Goal: Task Accomplishment & Management: Manage account settings

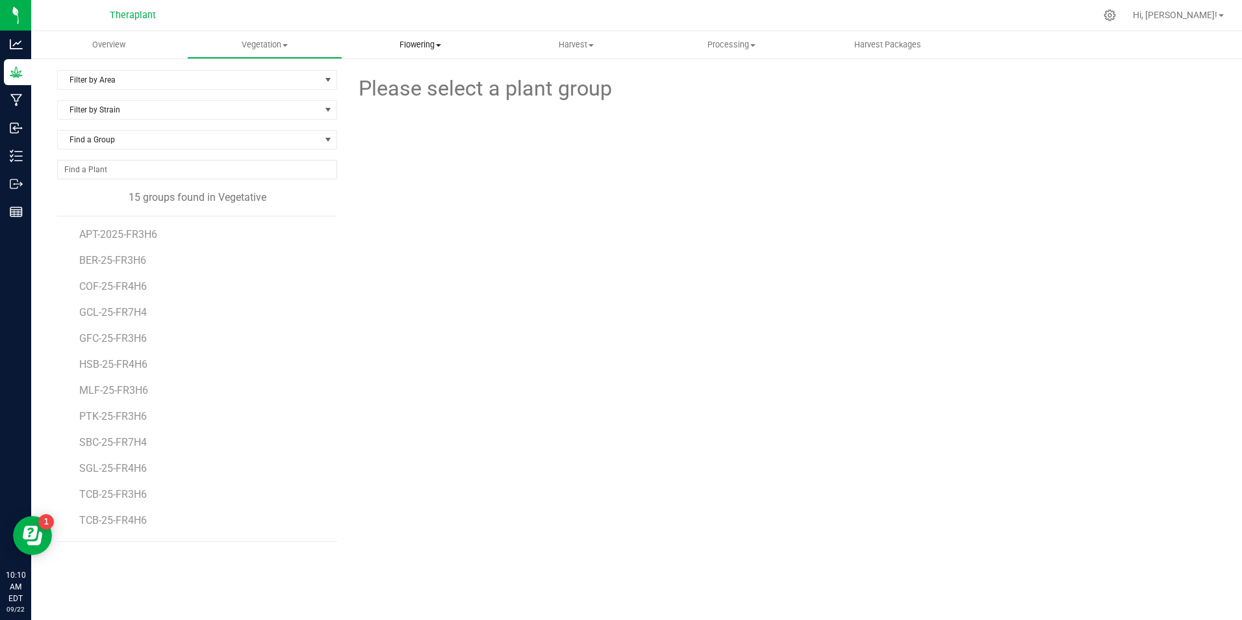
click at [401, 36] on uib-tab-heading "Flowering Create harvest Flowering groups Flowering plants Apply to plants Plan…" at bounding box center [420, 45] width 155 height 26
click at [426, 107] on span "Flowering plants" at bounding box center [394, 109] width 105 height 11
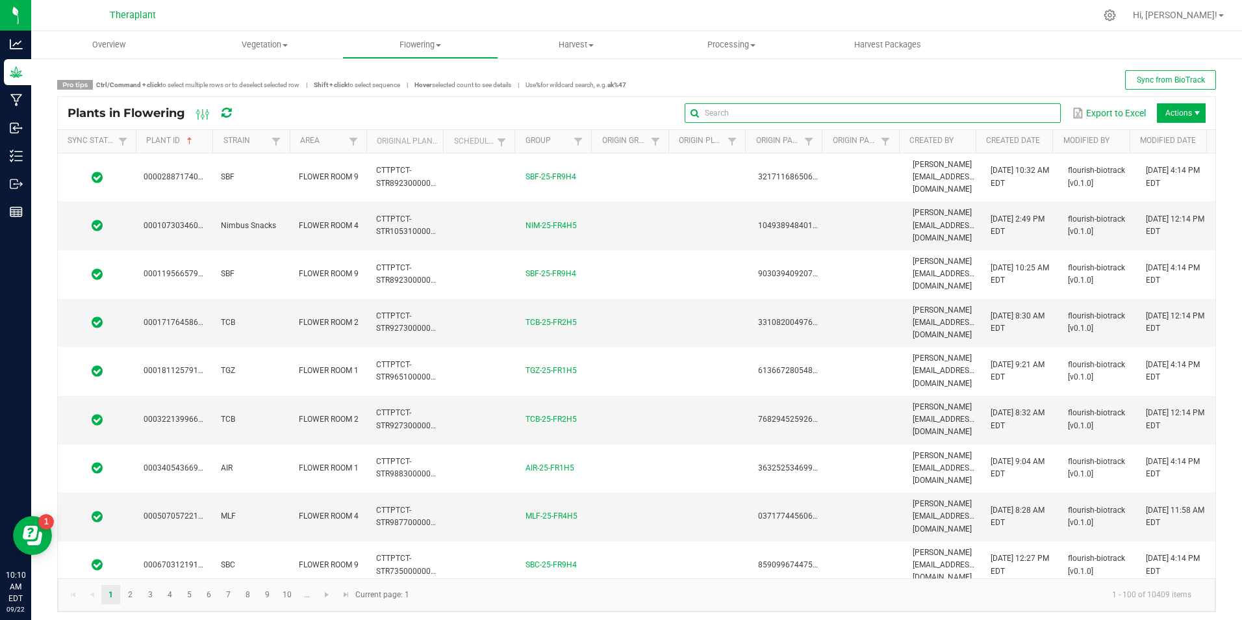
click at [1016, 115] on input "text" at bounding box center [873, 112] width 376 height 19
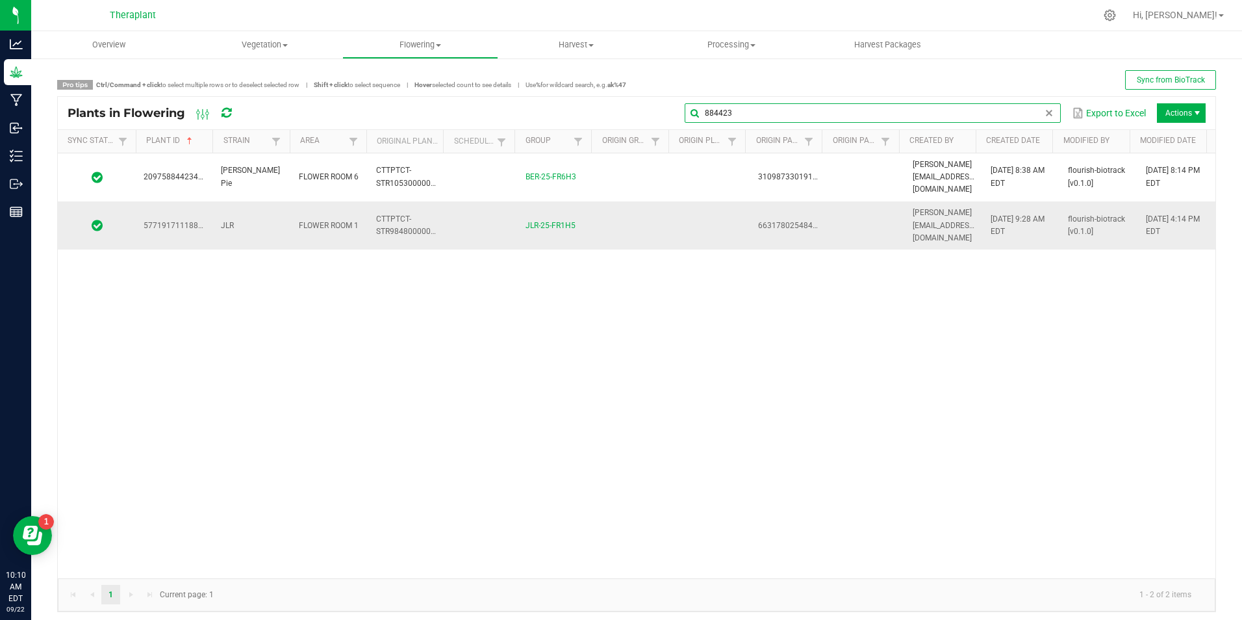
type input "884423"
click at [633, 214] on td at bounding box center [633, 225] width 77 height 48
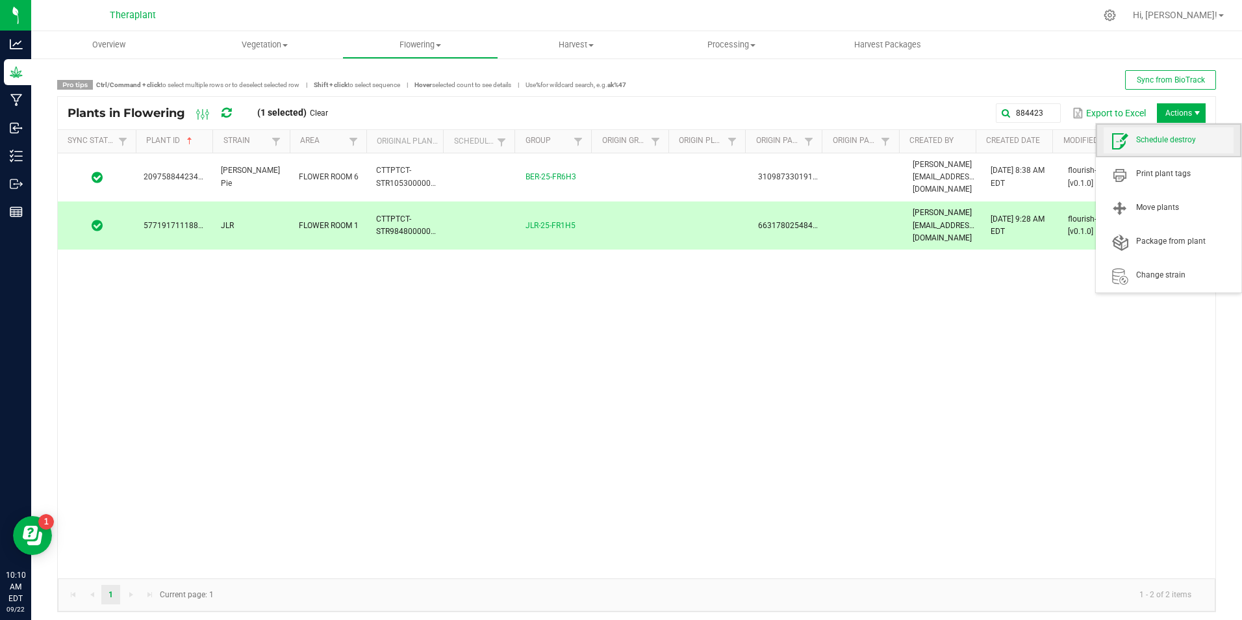
click at [1174, 145] on span "Schedule destroy" at bounding box center [1184, 139] width 97 height 11
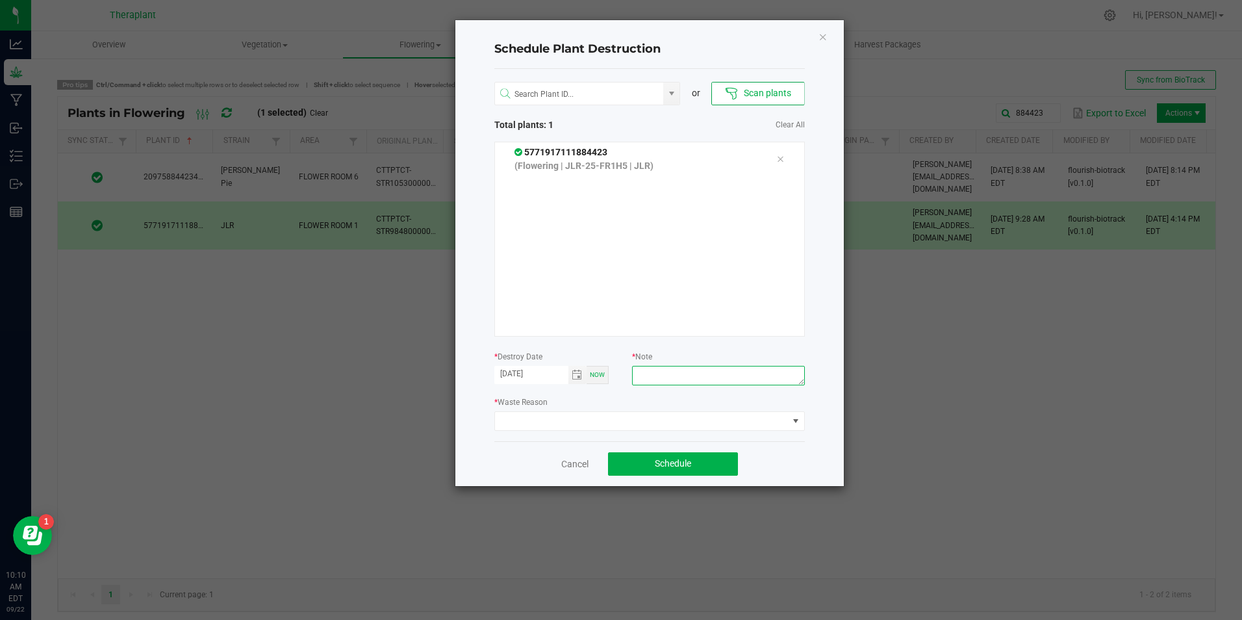
click at [677, 381] on textarea at bounding box center [718, 375] width 172 height 19
type textarea "[MEDICAL_DATA]"
click at [668, 416] on span at bounding box center [641, 421] width 293 height 18
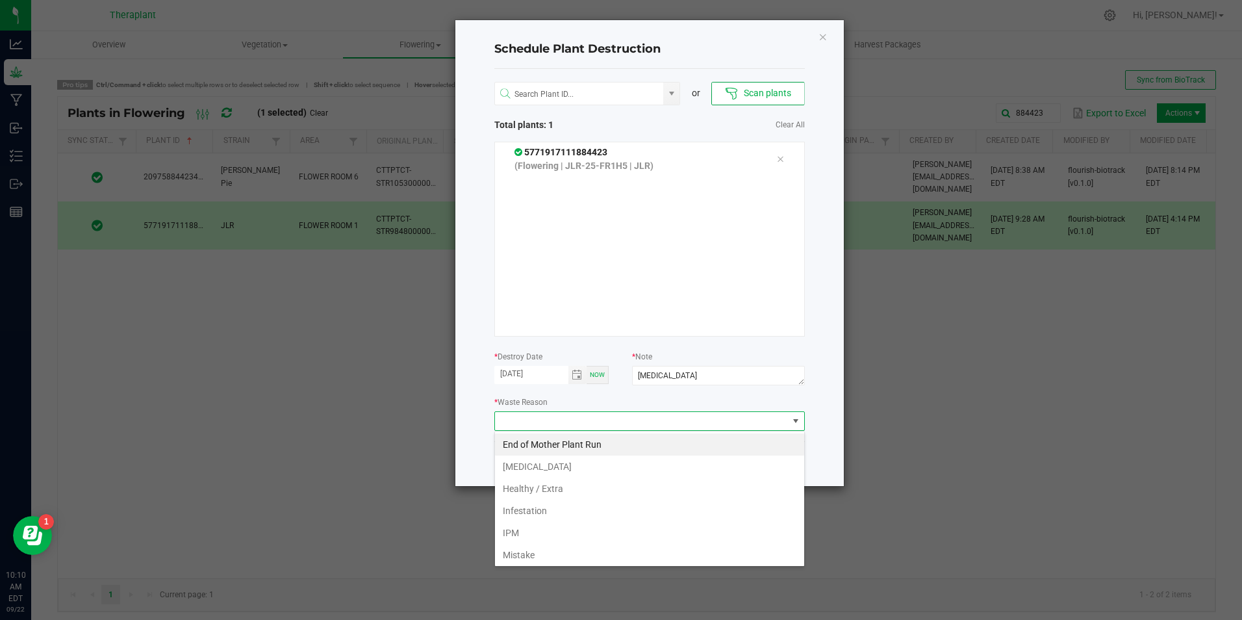
scroll to position [19, 310]
click at [634, 462] on li "[MEDICAL_DATA]" at bounding box center [649, 466] width 309 height 22
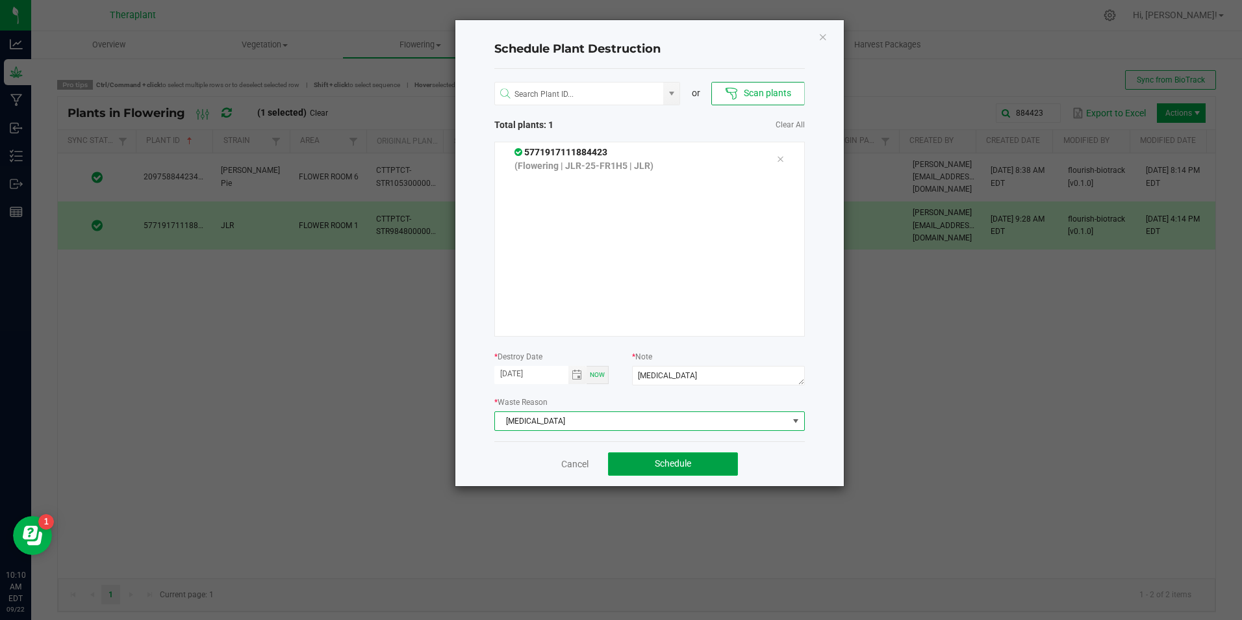
click at [640, 461] on button "Schedule" at bounding box center [673, 463] width 130 height 23
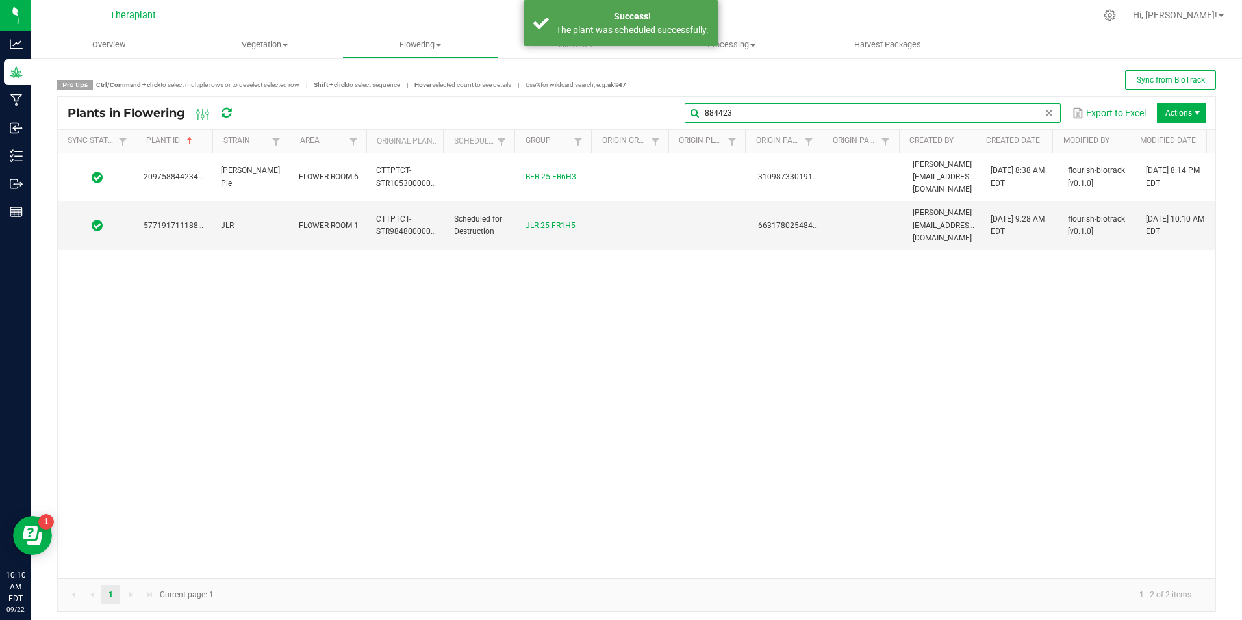
drag, startPoint x: 1038, startPoint y: 110, endPoint x: 952, endPoint y: 109, distance: 85.7
click at [953, 109] on input "884423" at bounding box center [873, 112] width 376 height 19
click at [952, 109] on input "884423" at bounding box center [873, 112] width 376 height 19
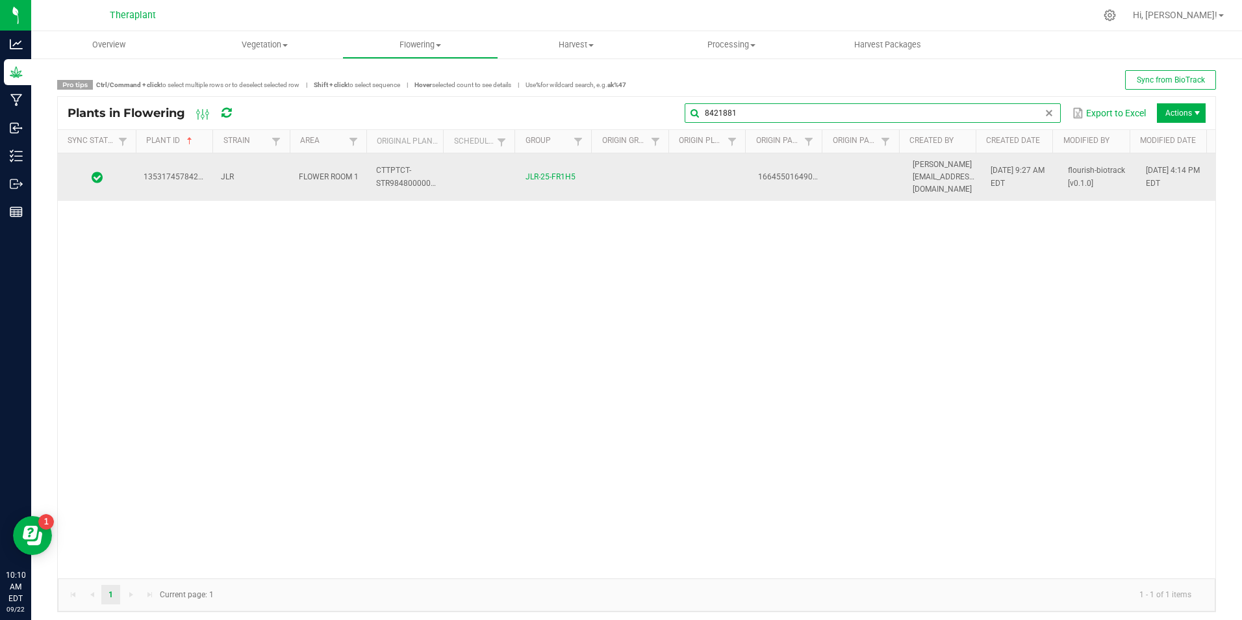
type input "8421881"
click at [415, 175] on span "CTTPTCT-STR984800000026" at bounding box center [410, 176] width 68 height 21
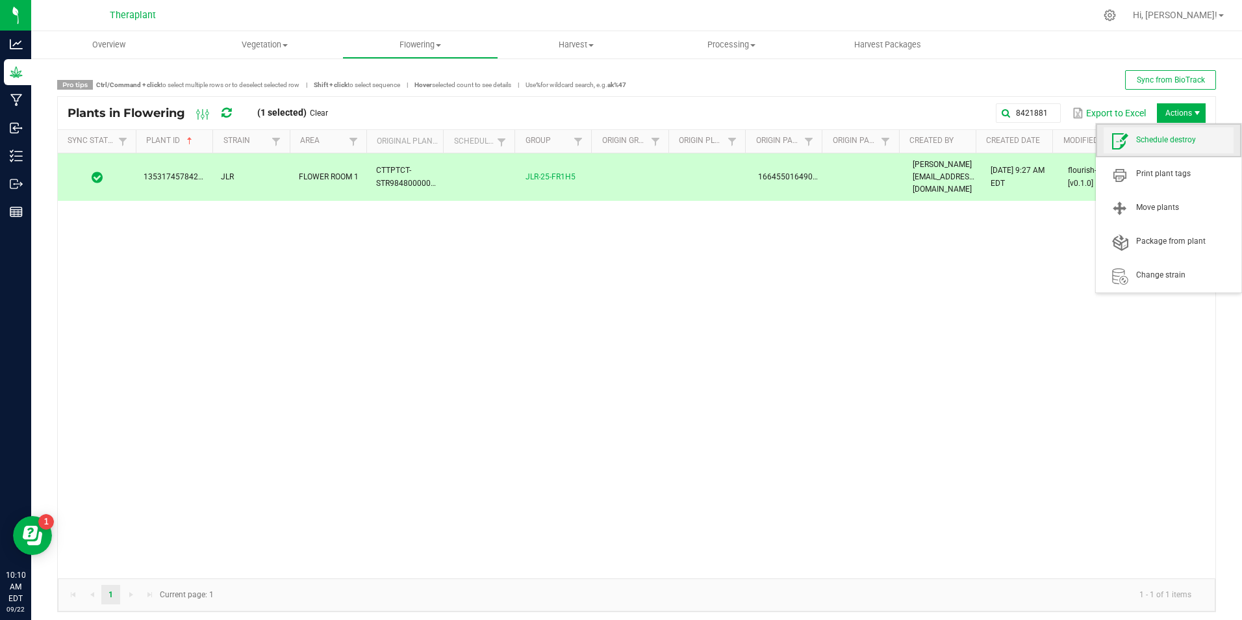
click at [1169, 143] on span "Schedule destroy" at bounding box center [1184, 139] width 97 height 11
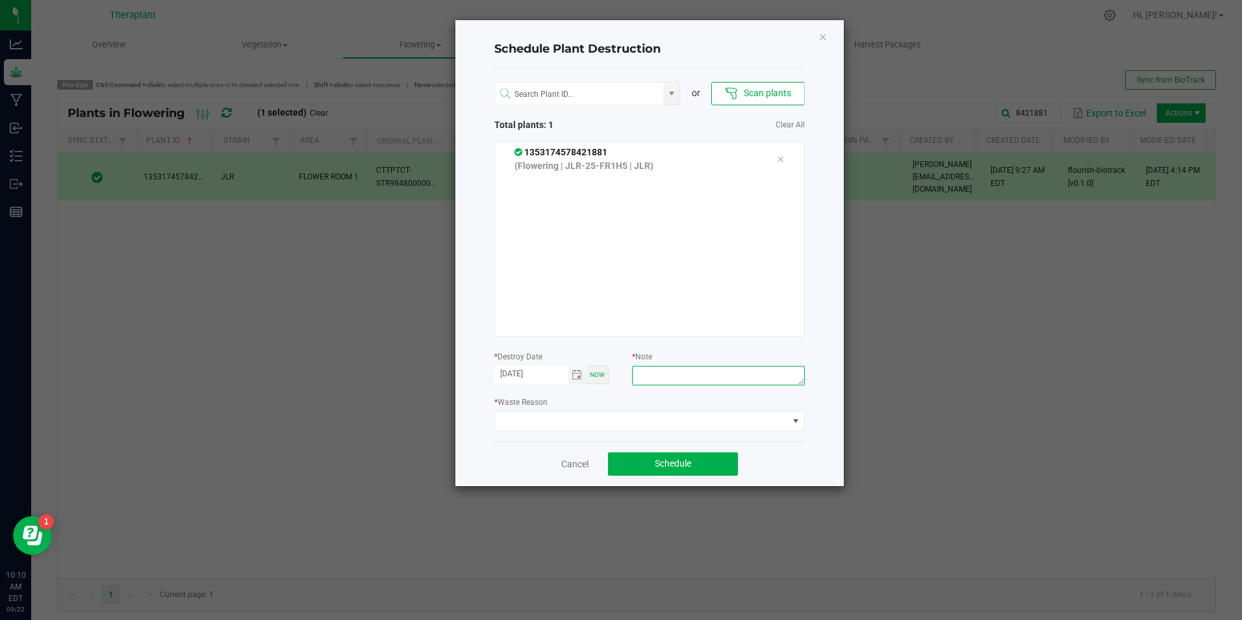
click at [693, 383] on textarea at bounding box center [718, 375] width 172 height 19
type textarea "[MEDICAL_DATA]"
click at [672, 429] on span at bounding box center [641, 421] width 293 height 18
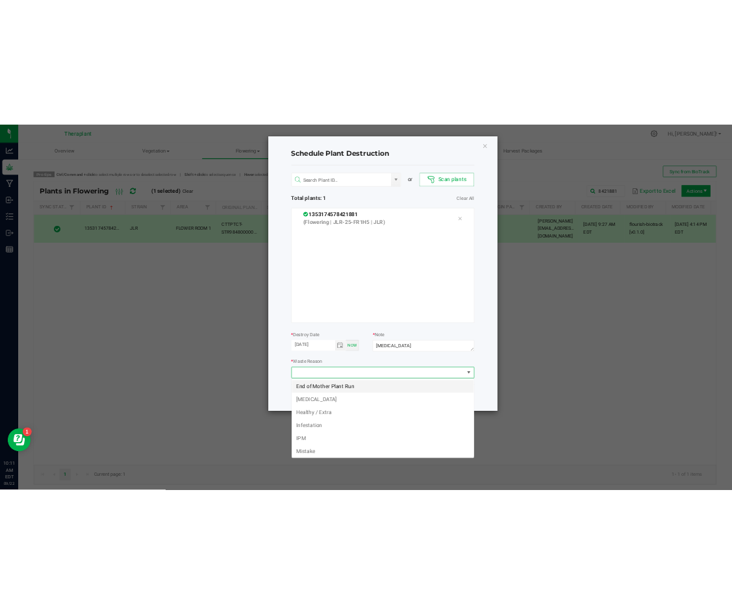
scroll to position [19, 310]
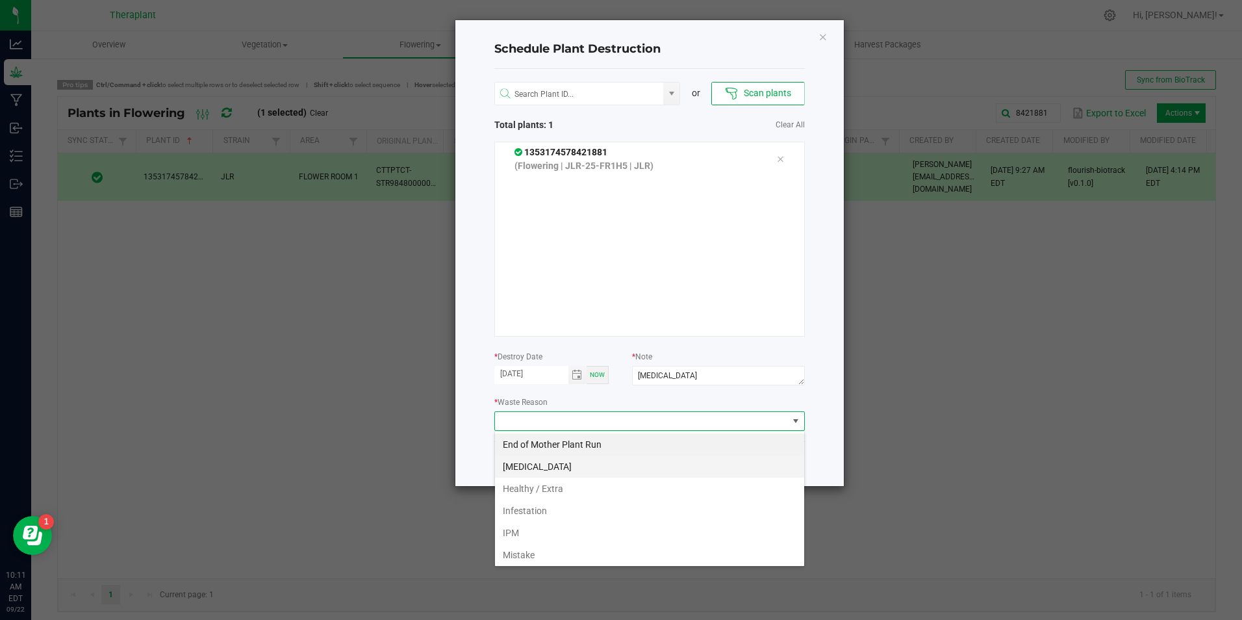
click at [599, 464] on li "[MEDICAL_DATA]" at bounding box center [649, 466] width 309 height 22
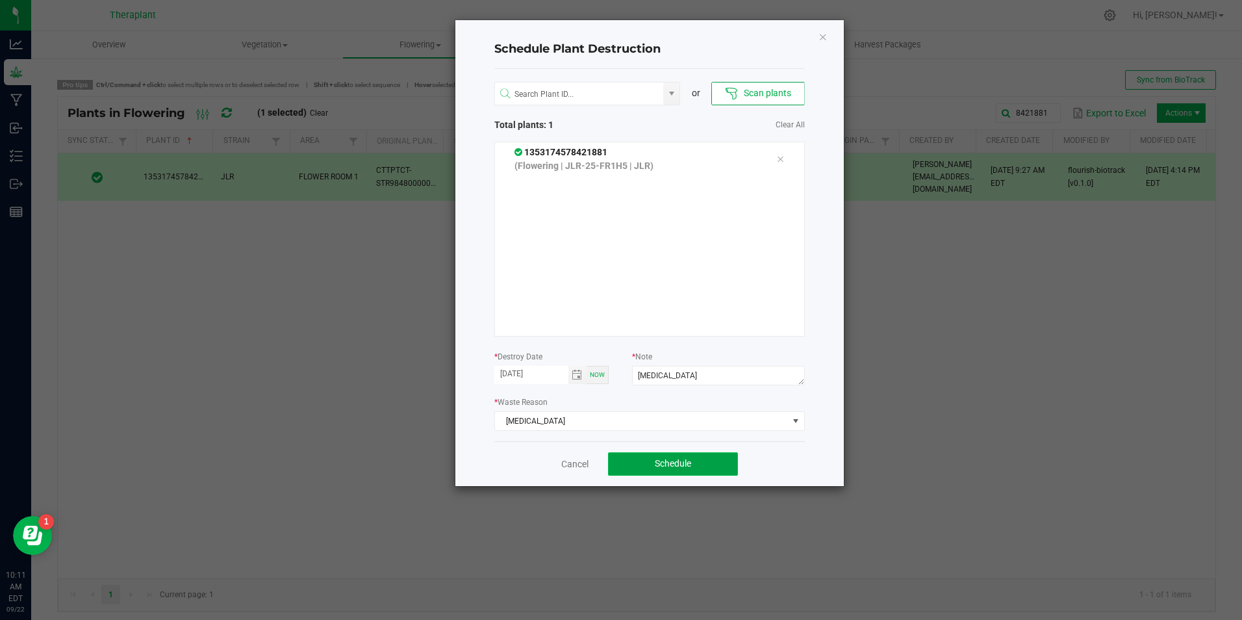
click at [702, 462] on button "Schedule" at bounding box center [673, 463] width 130 height 23
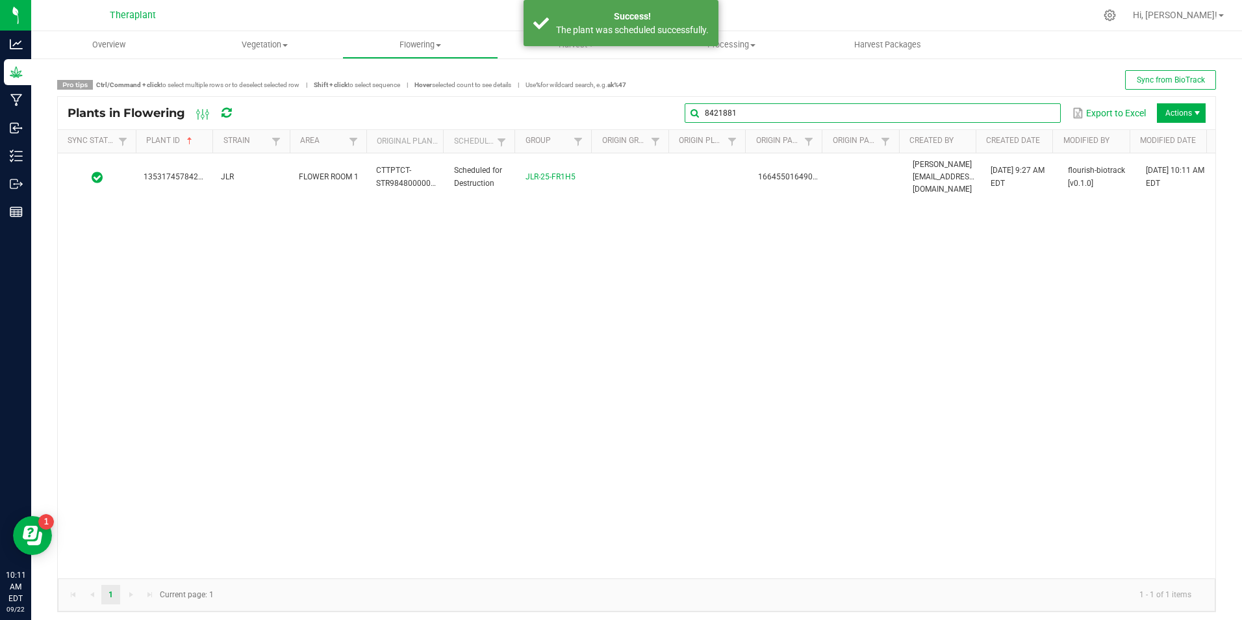
click at [1028, 114] on input "8421881" at bounding box center [873, 112] width 376 height 19
click at [1044, 113] on span at bounding box center [1049, 113] width 10 height 10
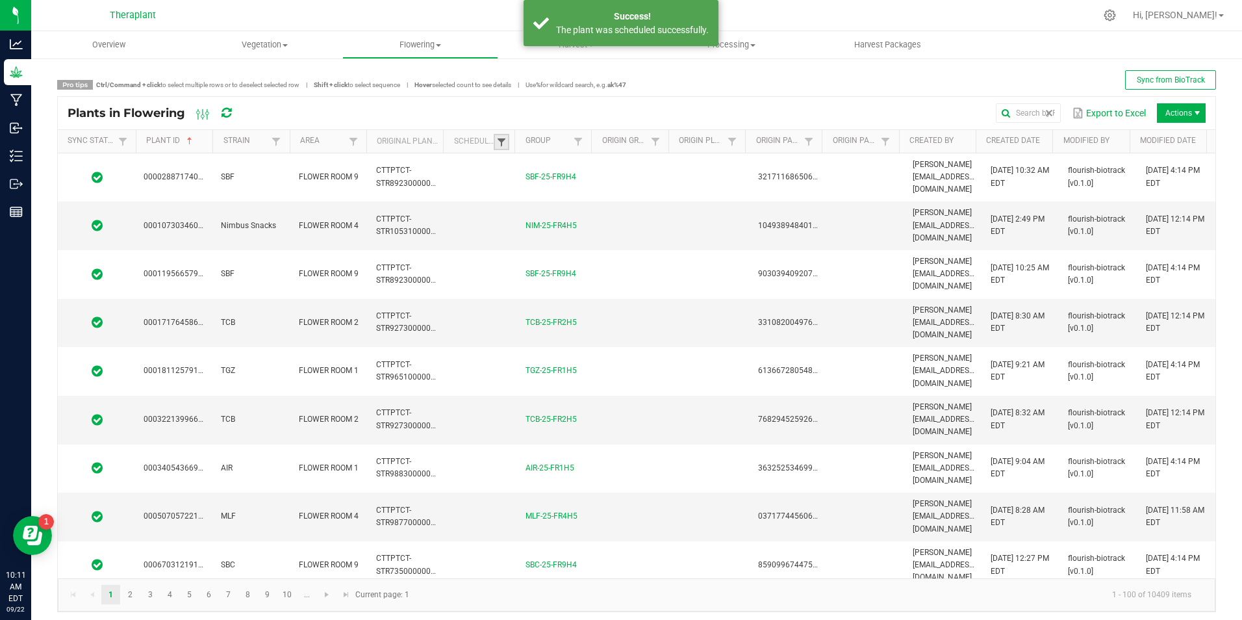
click at [499, 142] on span at bounding box center [501, 142] width 10 height 10
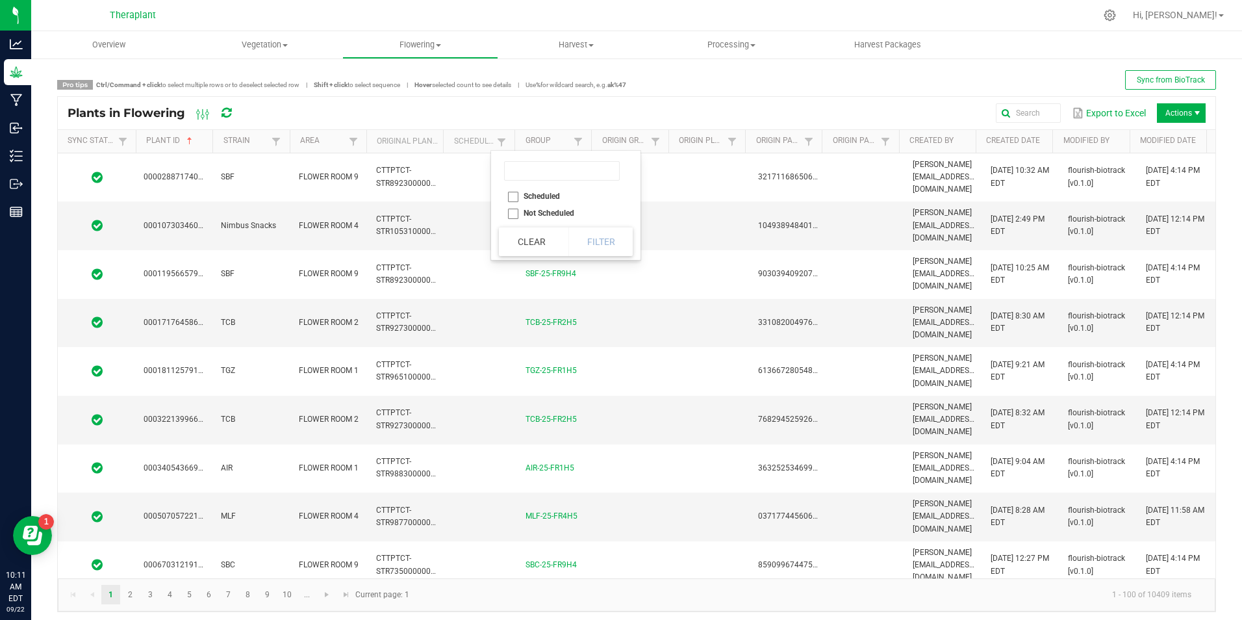
click at [513, 192] on li "Scheduled" at bounding box center [562, 196] width 126 height 17
checkbox input "true"
click at [618, 245] on button "Filter" at bounding box center [600, 241] width 65 height 29
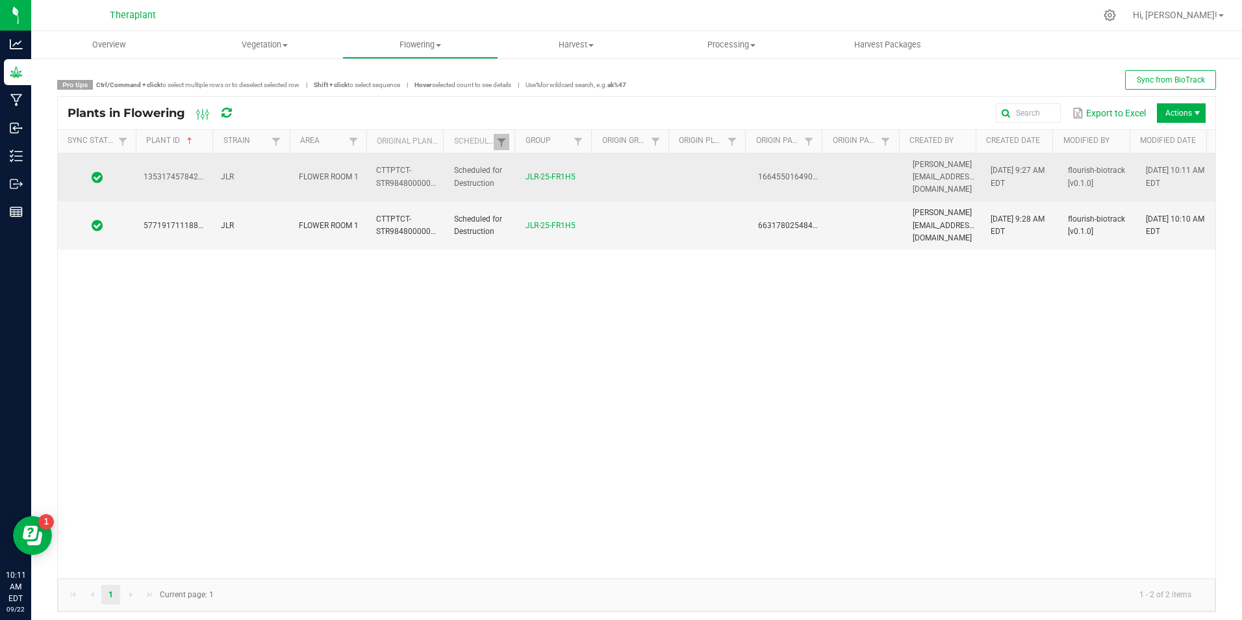
click at [259, 165] on td "JLR" at bounding box center [251, 177] width 77 height 49
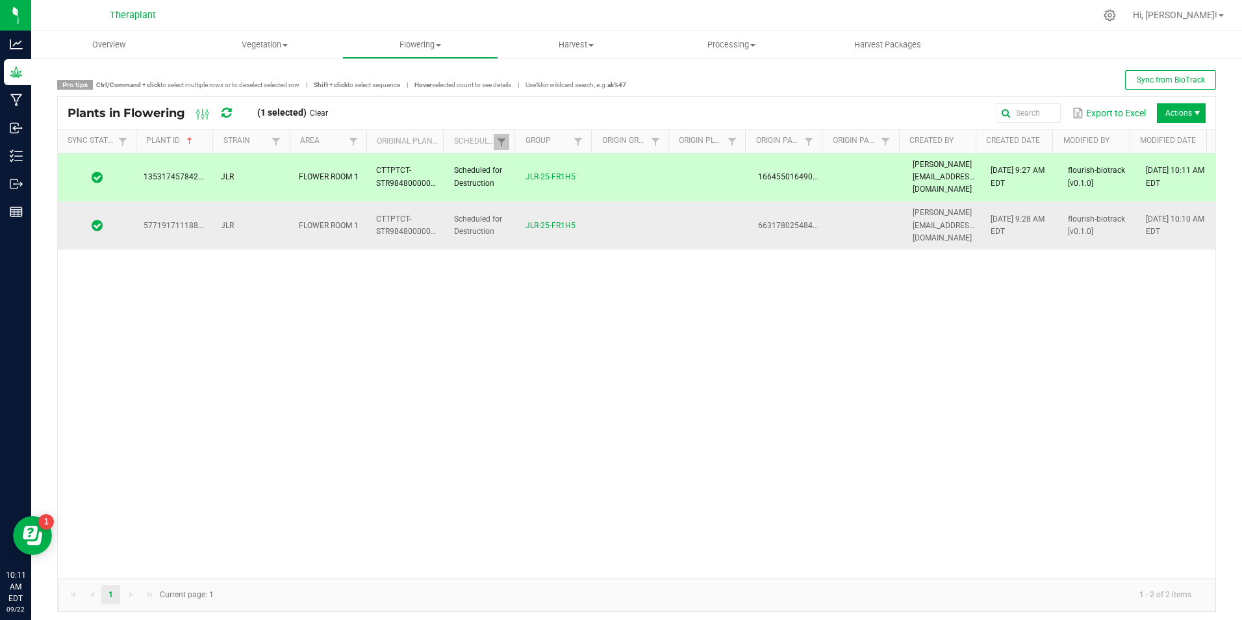
click at [271, 201] on td "JLR" at bounding box center [251, 225] width 77 height 48
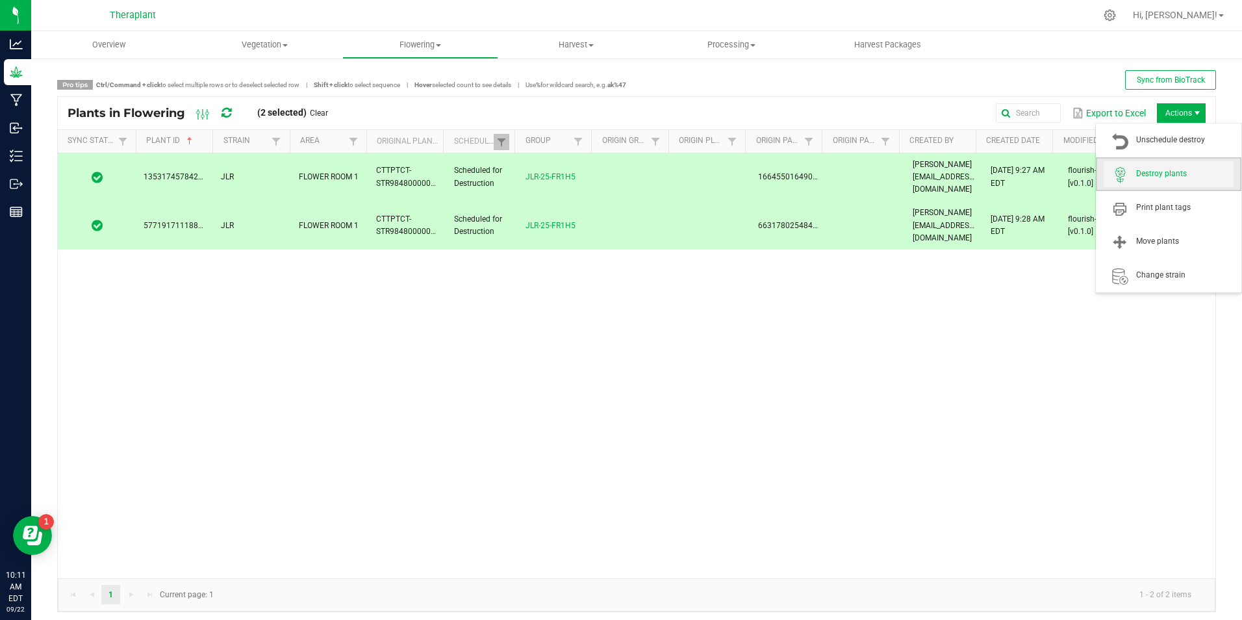
click at [1166, 171] on span "Destroy plants" at bounding box center [1184, 173] width 97 height 11
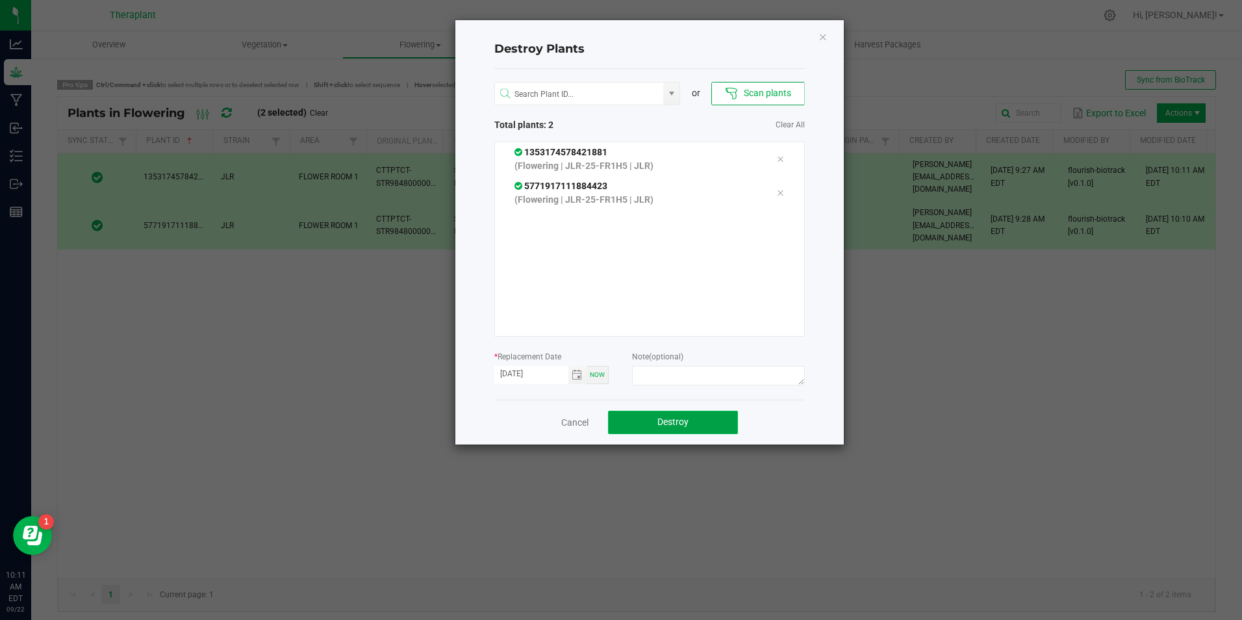
click at [657, 427] on span "Destroy" at bounding box center [672, 421] width 31 height 10
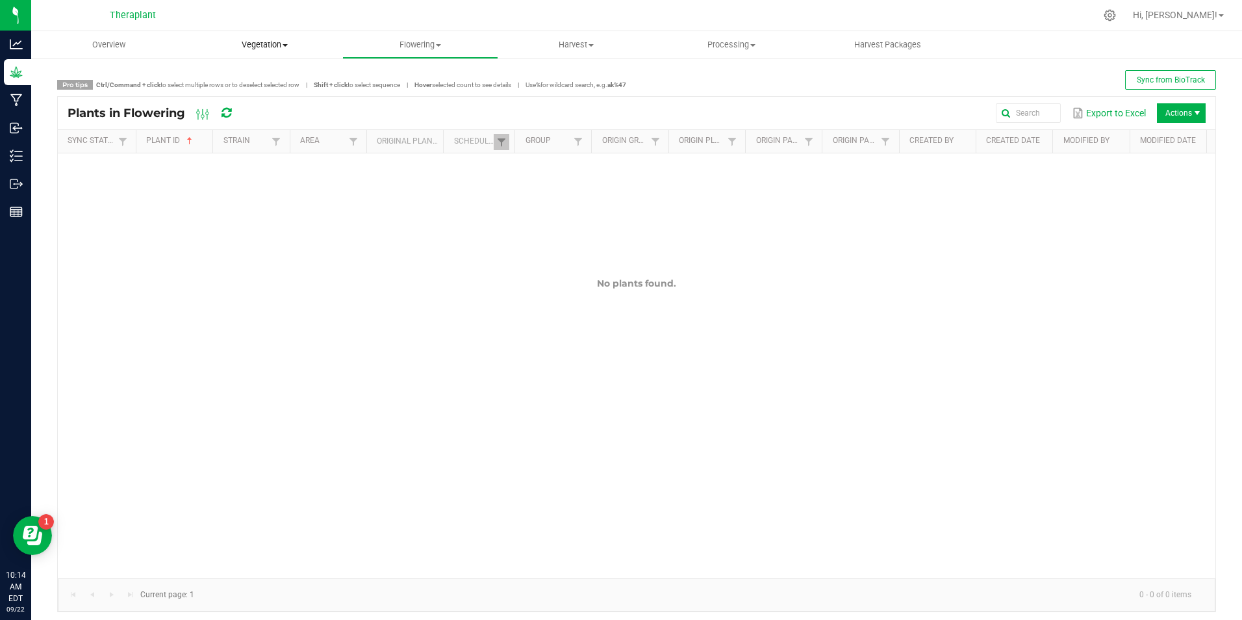
click at [281, 48] on span "Vegetation" at bounding box center [265, 45] width 155 height 12
click at [435, 45] on span "Flowering" at bounding box center [420, 45] width 155 height 12
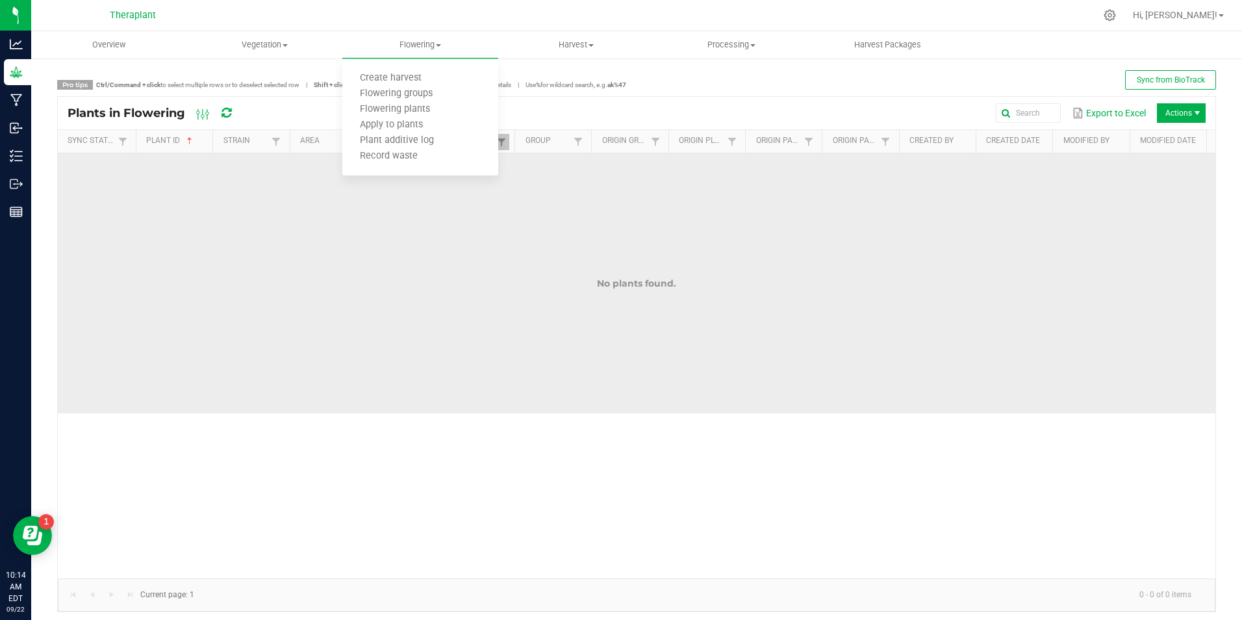
click at [564, 322] on td "No plants found." at bounding box center [636, 283] width 1157 height 260
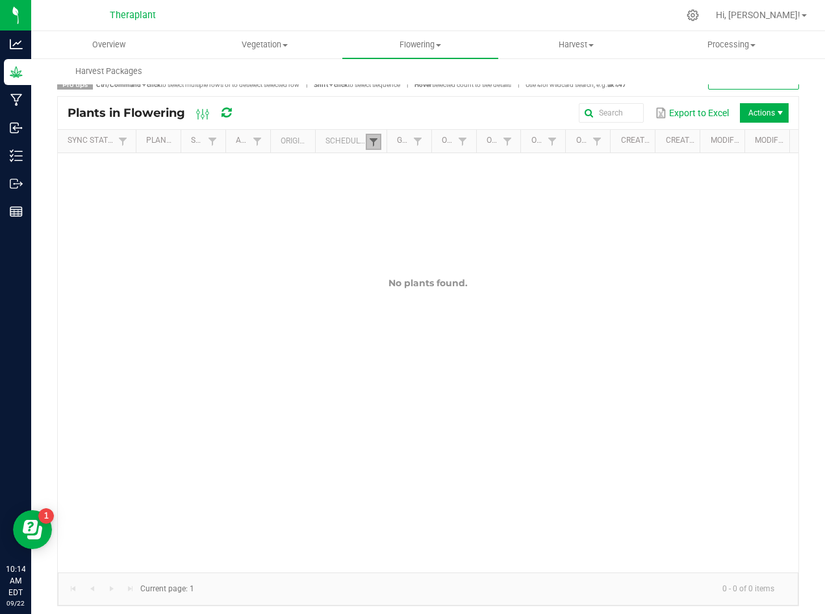
click at [372, 140] on span at bounding box center [373, 142] width 10 height 10
click at [401, 246] on button "Clear" at bounding box center [403, 241] width 64 height 29
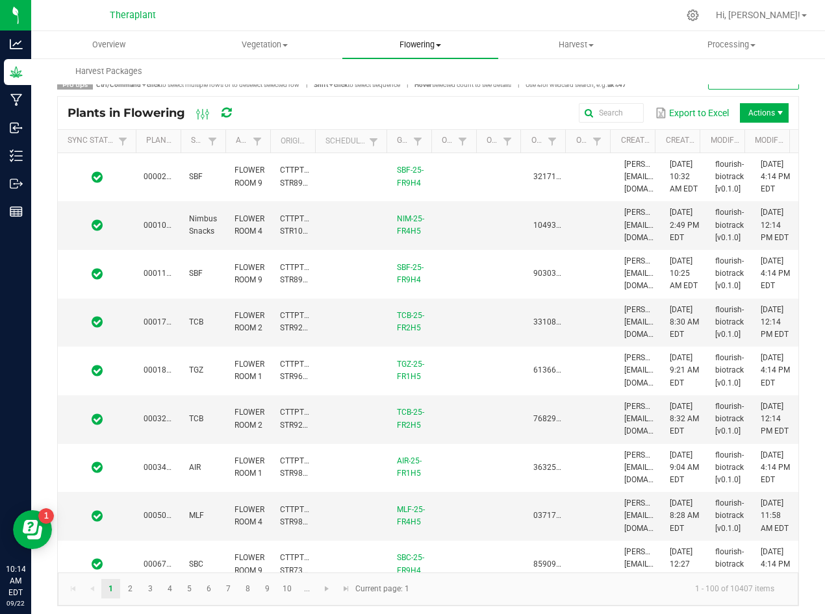
click at [412, 45] on span "Flowering" at bounding box center [420, 45] width 156 height 12
click at [394, 92] on span "Flowering groups" at bounding box center [396, 93] width 108 height 11
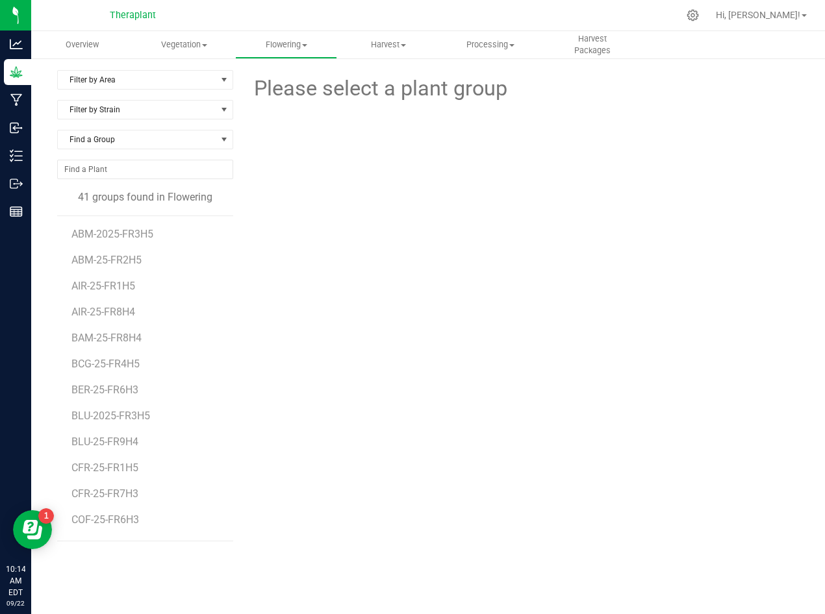
click at [171, 91] on div "Filter by Area Filter by Area All FLOWER ROOM 1 FLOWER ROOM 2 FLOWER ROOM 3 FLO…" at bounding box center [145, 85] width 176 height 30
click at [164, 82] on span "Filter by Area" at bounding box center [137, 80] width 158 height 18
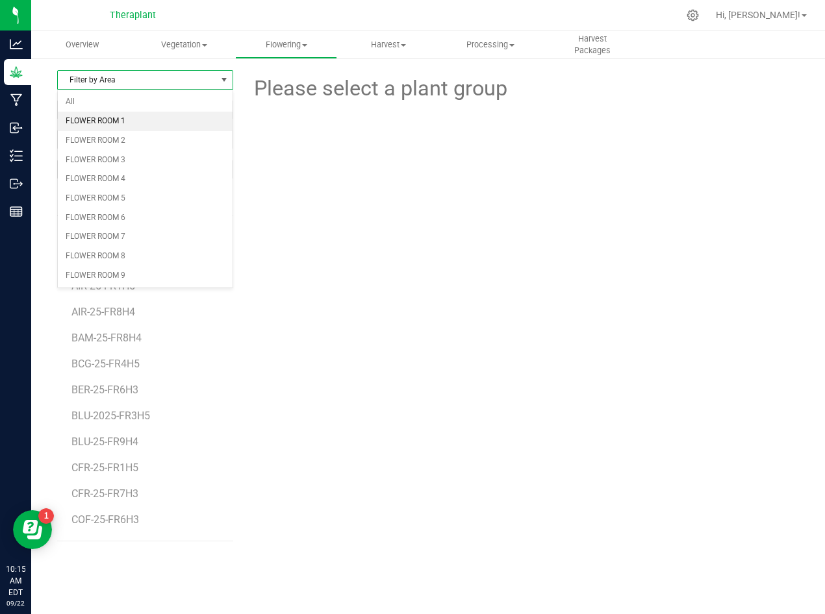
click at [180, 121] on li "FLOWER ROOM 1" at bounding box center [145, 121] width 175 height 19
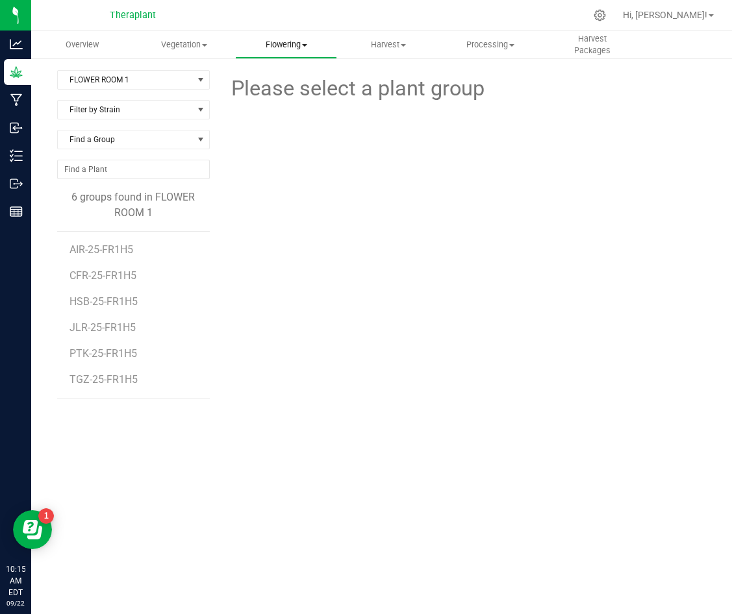
click at [284, 40] on uib-tab-heading "Flowering Create harvest Flowering groups Flowering plants Apply to plants Plan…" at bounding box center [286, 45] width 101 height 26
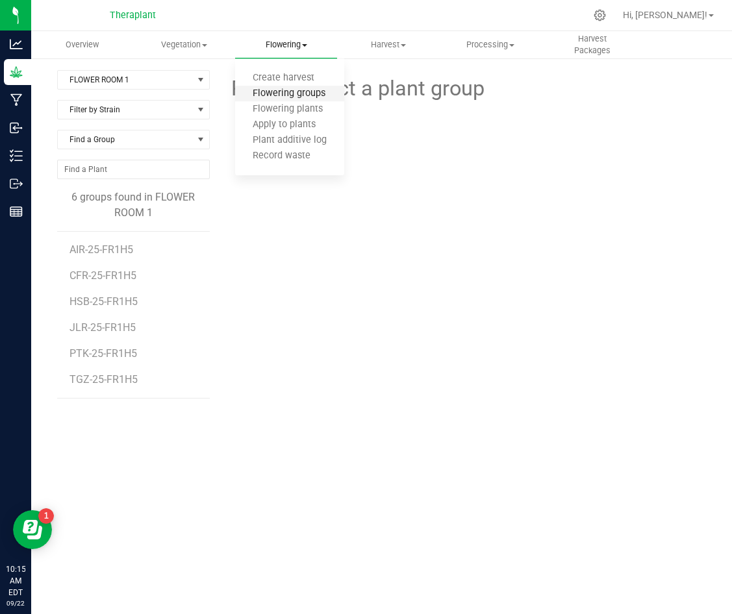
click at [292, 98] on span "Flowering groups" at bounding box center [289, 93] width 108 height 11
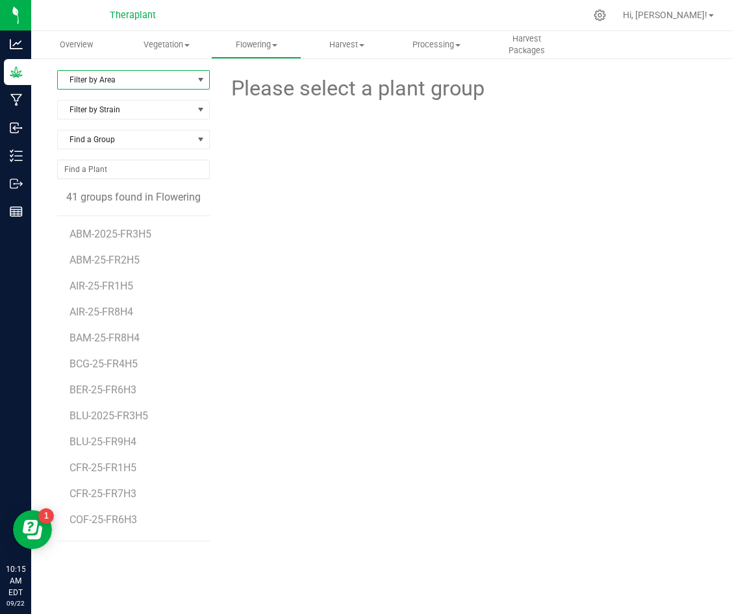
click at [157, 85] on span "Filter by Area" at bounding box center [125, 80] width 135 height 18
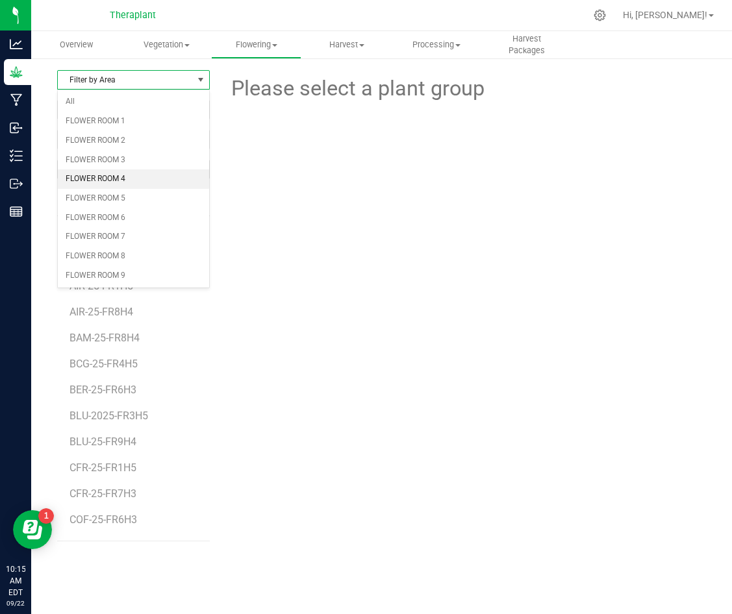
click at [177, 177] on li "FLOWER ROOM 4" at bounding box center [133, 179] width 151 height 19
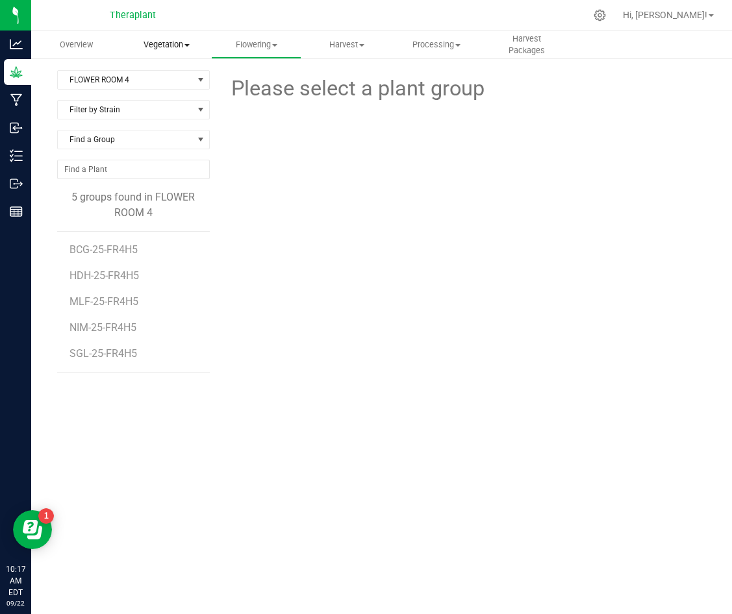
click at [158, 46] on span "Vegetation" at bounding box center [166, 45] width 89 height 12
click at [156, 74] on span "Veg groups" at bounding box center [162, 78] width 82 height 11
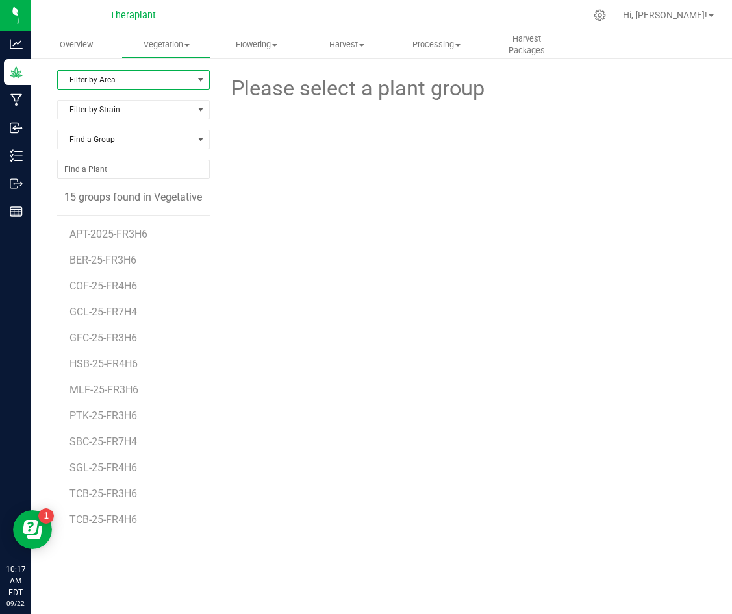
click at [110, 77] on span "Filter by Area" at bounding box center [125, 80] width 135 height 18
click at [112, 138] on li "VEG 1" at bounding box center [133, 140] width 151 height 19
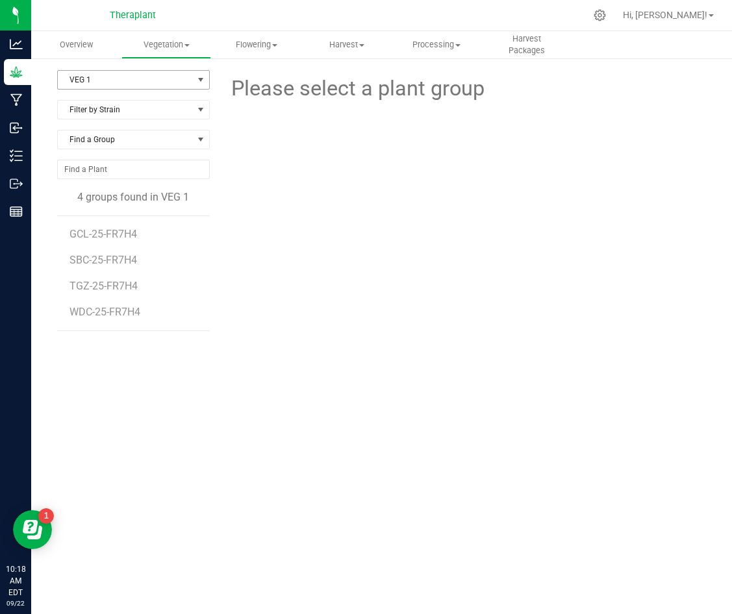
click at [140, 73] on span "VEG 1" at bounding box center [125, 80] width 135 height 18
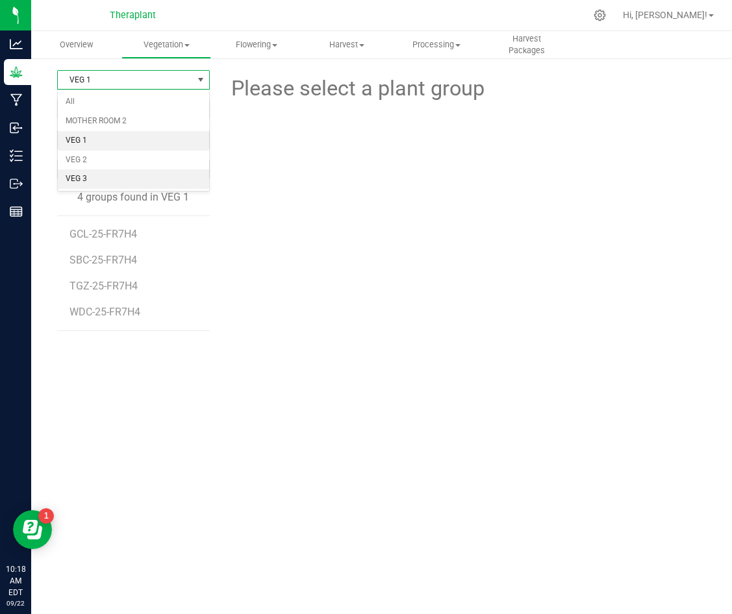
click at [129, 184] on li "VEG 3" at bounding box center [133, 179] width 151 height 19
